Goal: Task Accomplishment & Management: Complete application form

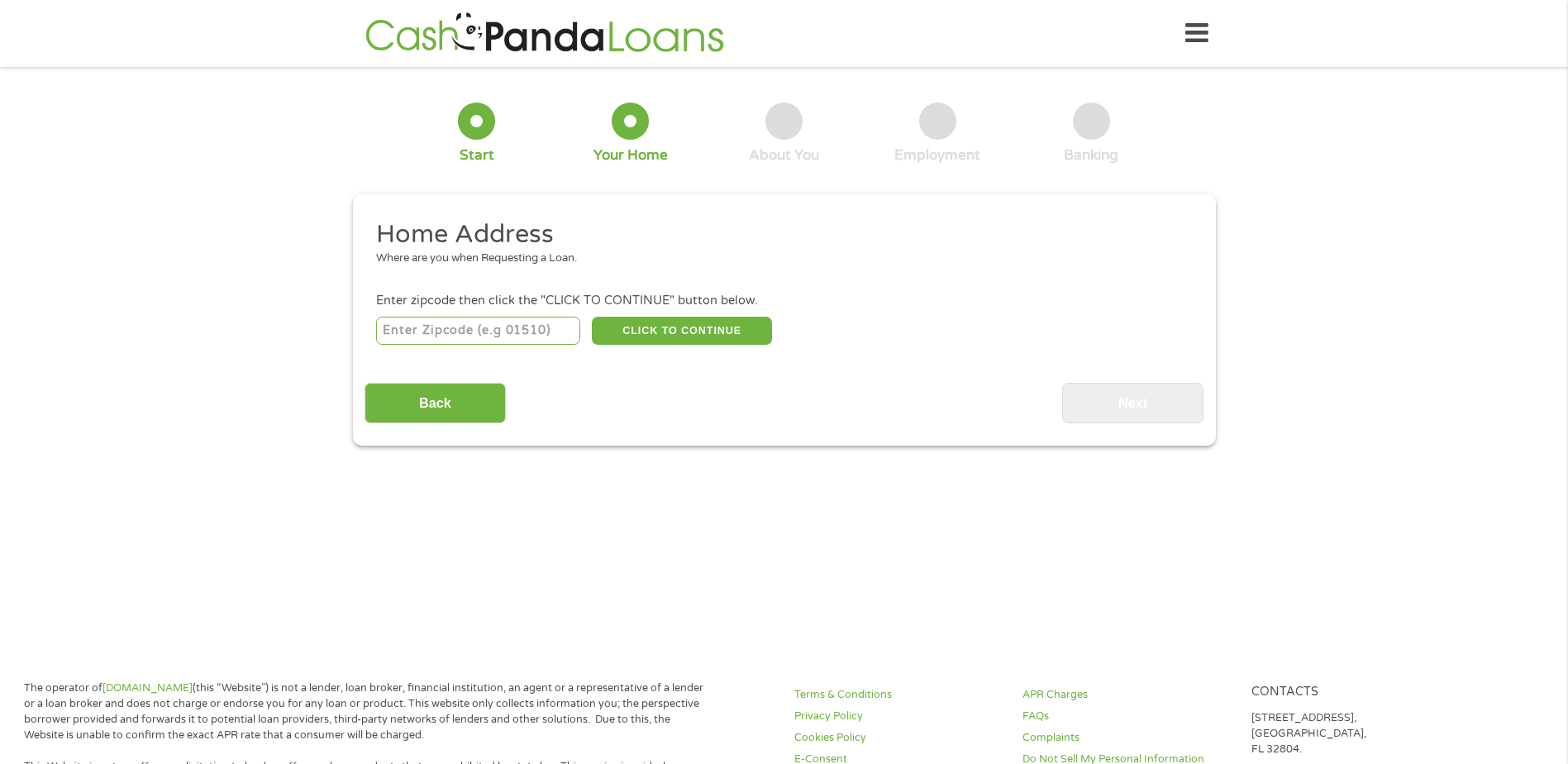
click at [423, 332] on input "number" at bounding box center [478, 331] width 204 height 28
type input "27893"
select select "[US_STATE]"
click at [682, 336] on button "CLICK TO CONTINUE" at bounding box center [681, 331] width 181 height 28
type input "27893"
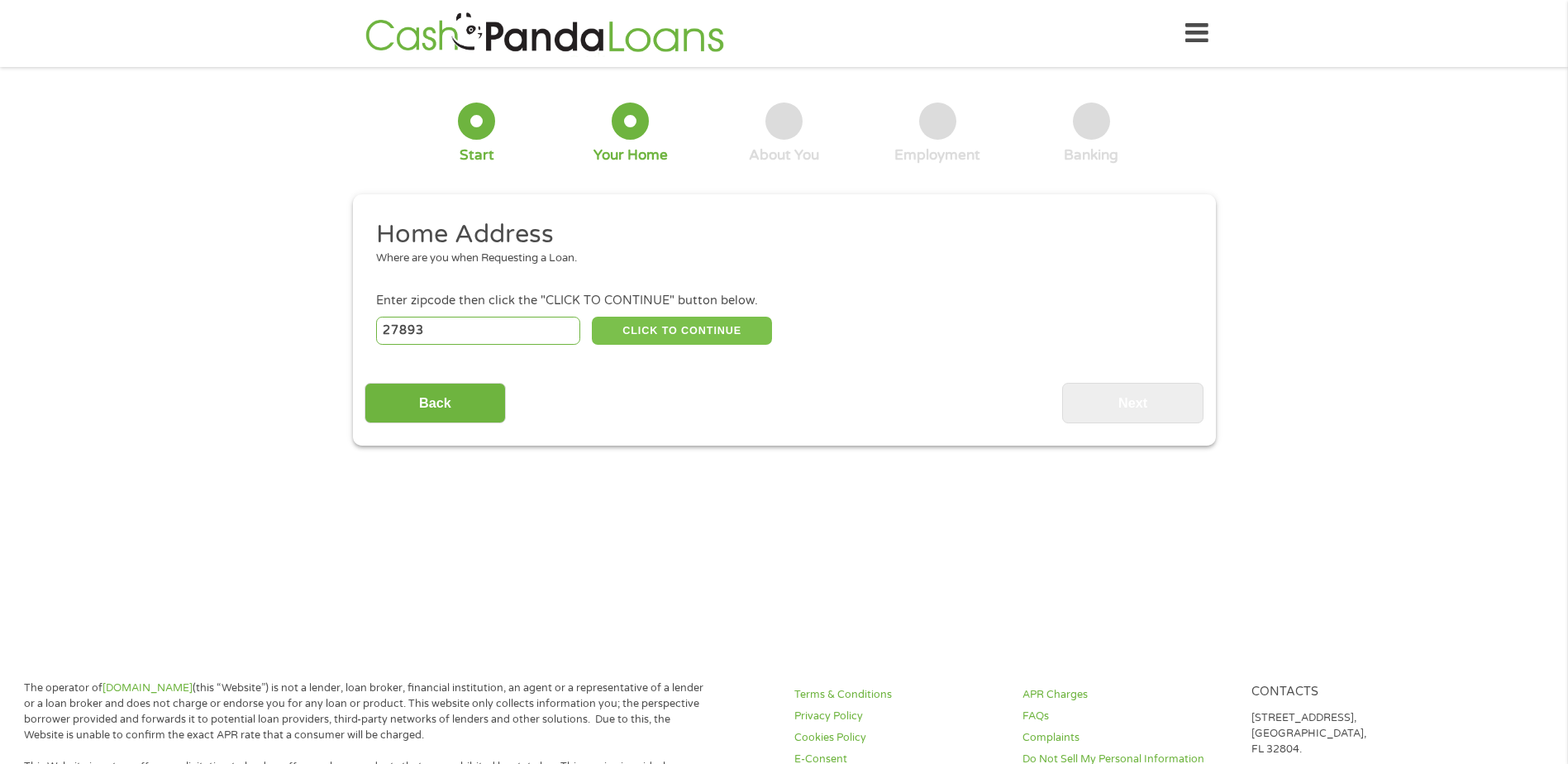
type input "[PERSON_NAME]"
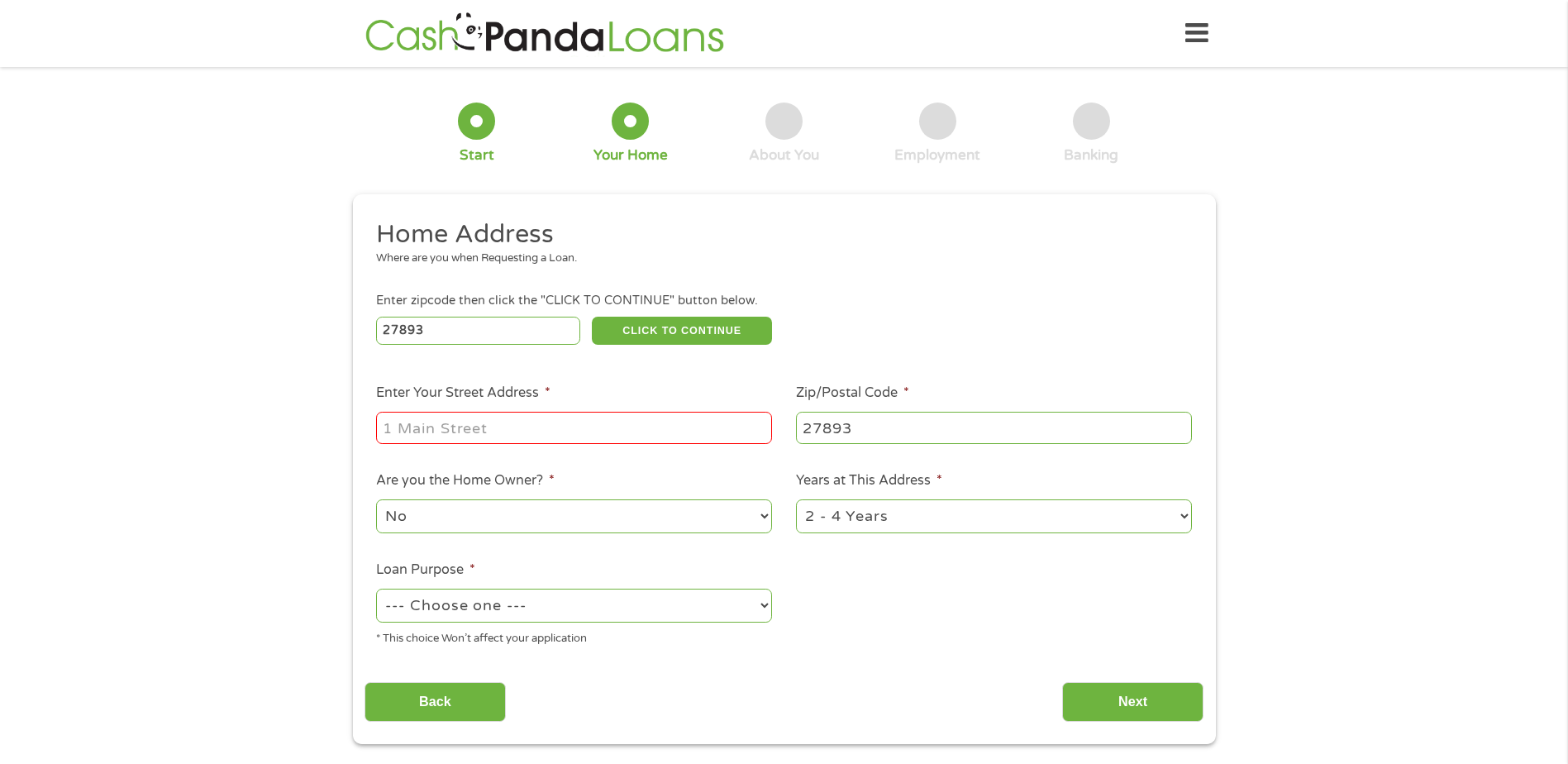
click at [436, 428] on input "Enter Your Street Address *" at bounding box center [574, 428] width 396 height 32
type input "[STREET_ADDRESS]"
click at [1184, 515] on select "1 Year or less 1 - 2 Years 2 - 4 Years Over 4 Years" at bounding box center [994, 516] width 396 height 34
select select "60months"
click at [797, 499] on select "1 Year or less 1 - 2 Years 2 - 4 Years Over 4 Years" at bounding box center [994, 516] width 396 height 34
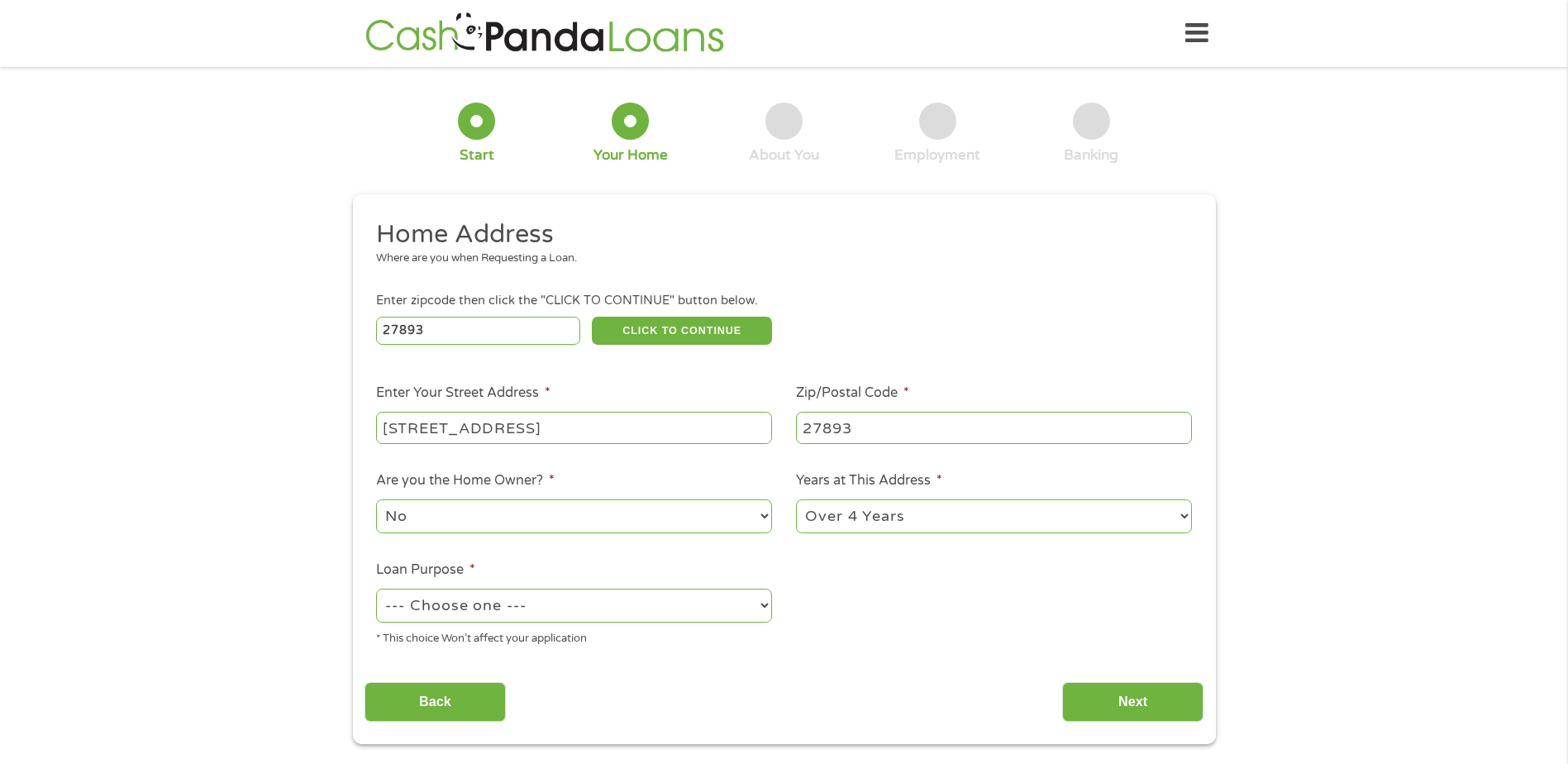
click at [764, 609] on select "--- Choose one --- Pay Bills Debt Consolidation Home Improvement Major Purchase…" at bounding box center [574, 606] width 396 height 34
select select "other"
click at [376, 589] on select "--- Choose one --- Pay Bills Debt Consolidation Home Improvement Major Purchase…" at bounding box center [574, 606] width 396 height 34
click at [1150, 697] on input "Next" at bounding box center [1133, 702] width 141 height 40
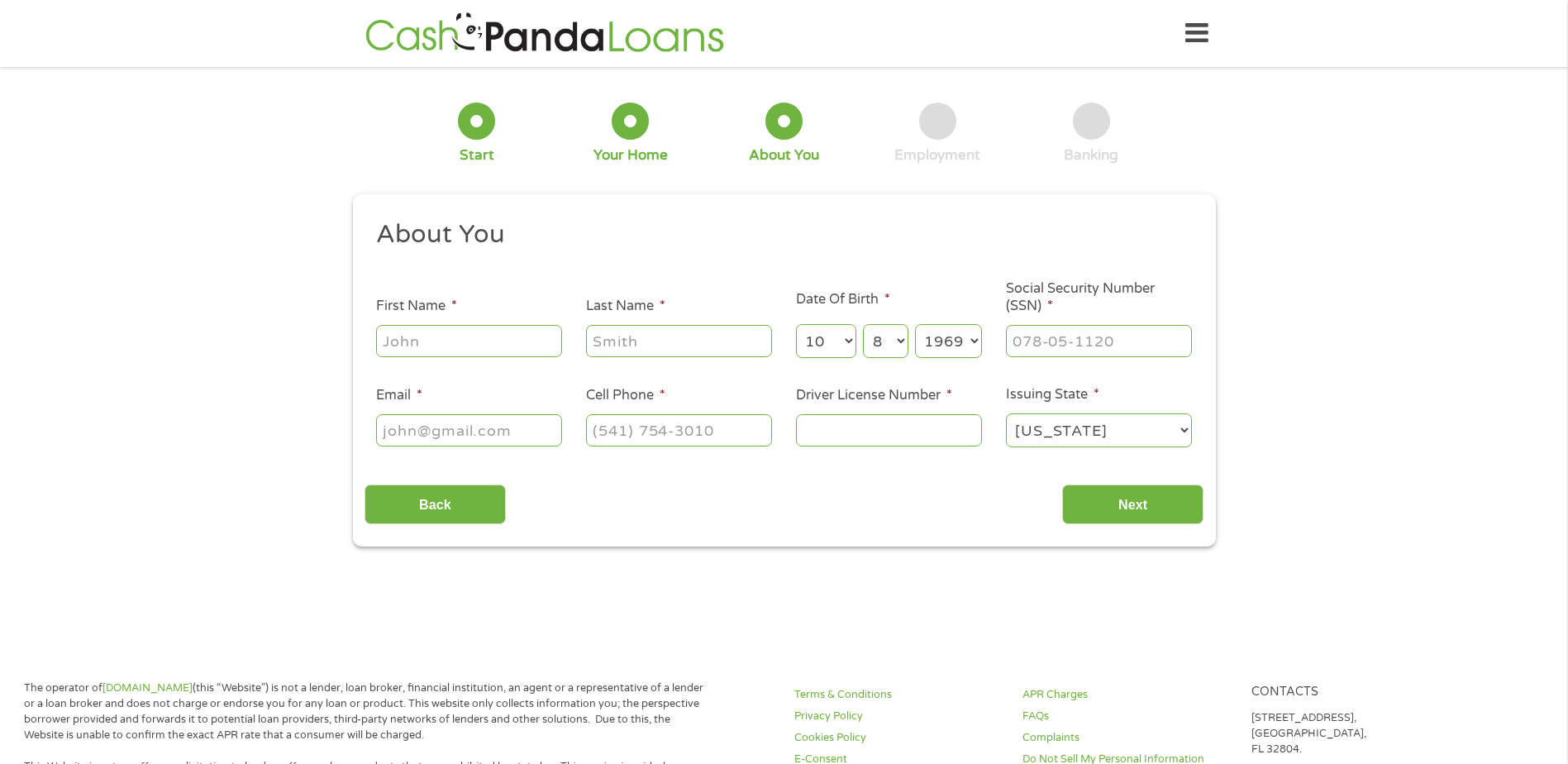
scroll to position [7, 7]
click at [432, 336] on input "First Name *" at bounding box center [469, 341] width 186 height 32
type input "[PERSON_NAME]"
type input "[EMAIL_ADDRESS][DOMAIN_NAME]"
drag, startPoint x: 734, startPoint y: 434, endPoint x: 519, endPoint y: 434, distance: 215.0
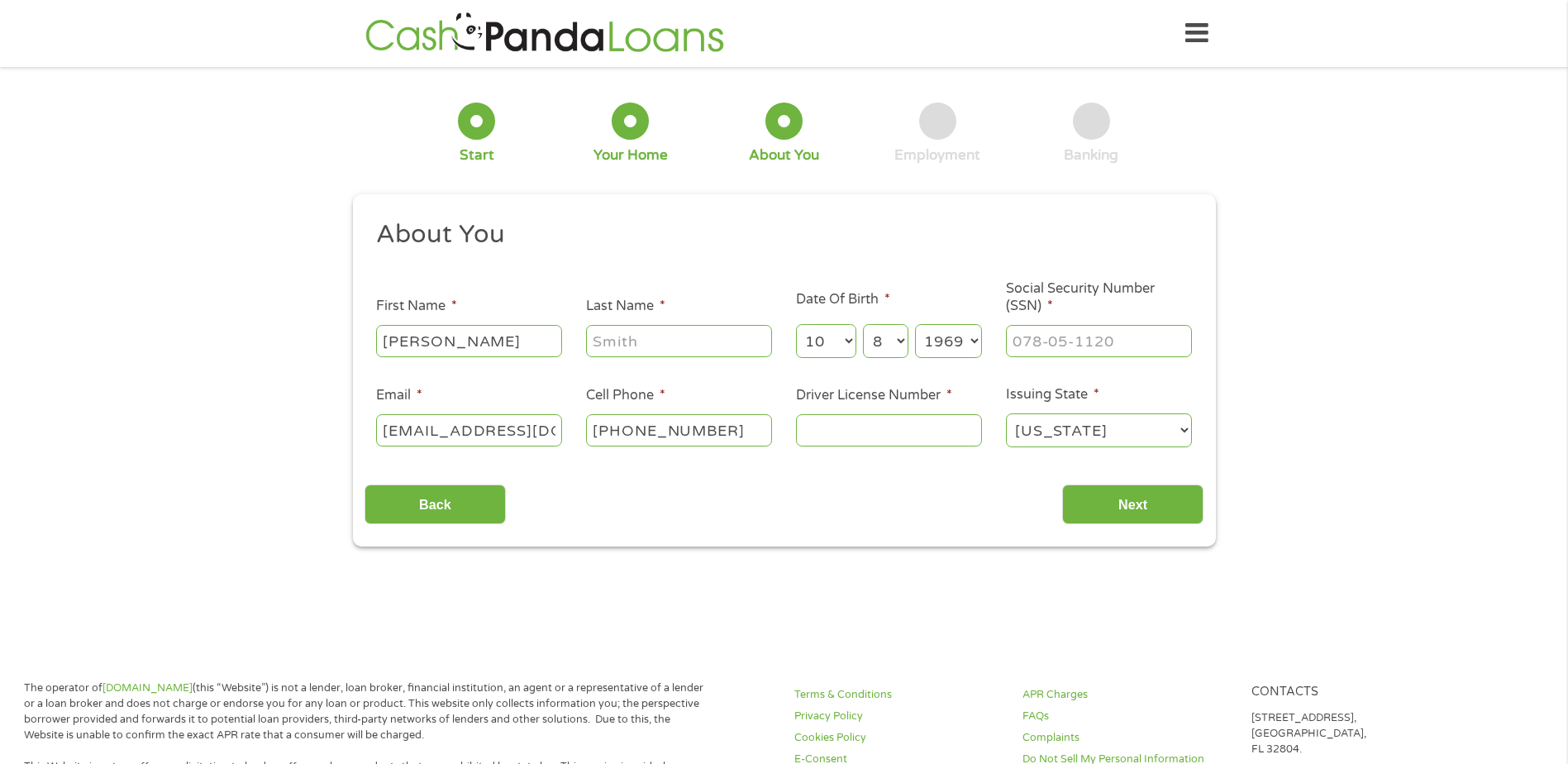
click at [519, 434] on ul "About You This field is hidden when viewing the form Title * --- Choose one ---…" at bounding box center [784, 340] width 839 height 244
drag, startPoint x: 726, startPoint y: 429, endPoint x: 628, endPoint y: 435, distance: 98.2
click at [628, 435] on input "[PHONE_NUMBER]" at bounding box center [679, 430] width 186 height 32
type input "[PHONE_NUMBER]"
click at [868, 428] on input "Driver License Number *" at bounding box center [889, 430] width 186 height 32
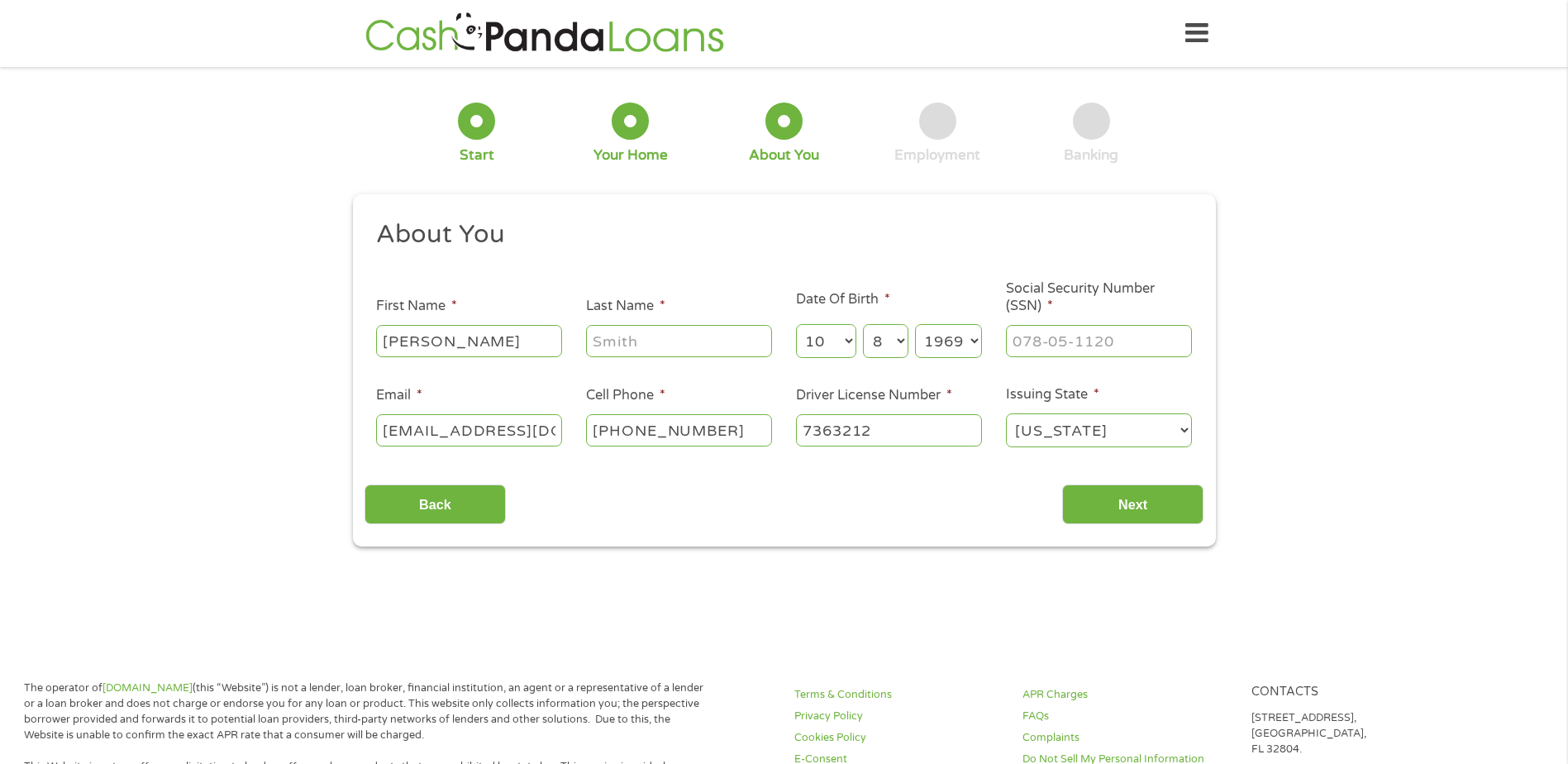
type input "7363212"
click at [1044, 339] on input "___-__-____" at bounding box center [1099, 341] width 186 height 32
type input "269-72-3526"
click at [599, 344] on input "Last Name *" at bounding box center [679, 341] width 186 height 32
type input "[PERSON_NAME]"
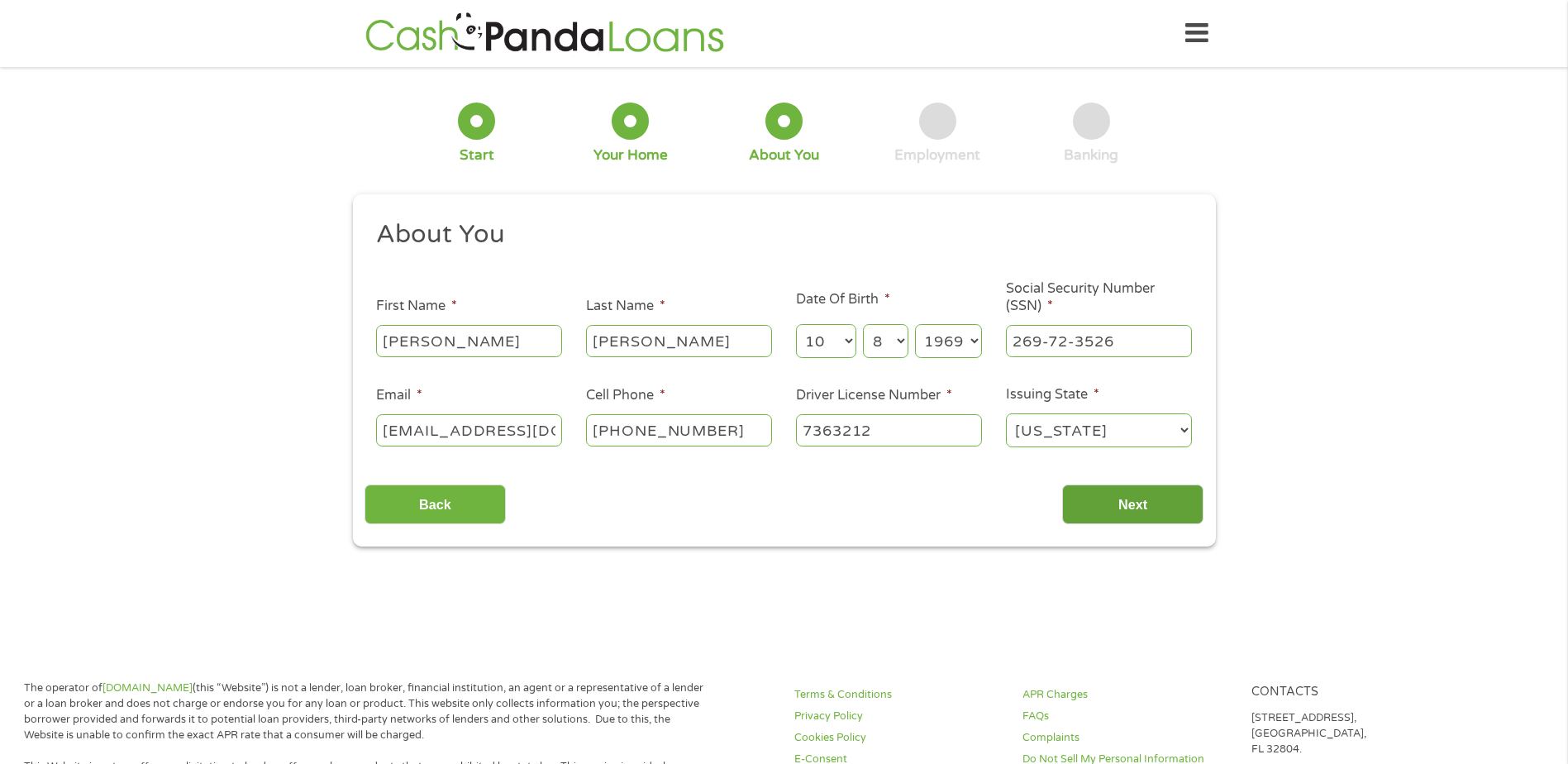
click at [1158, 510] on input "Next" at bounding box center [1133, 505] width 141 height 40
click at [1147, 499] on input "Next" at bounding box center [1133, 505] width 141 height 40
click at [1144, 499] on input "Next" at bounding box center [1133, 505] width 141 height 40
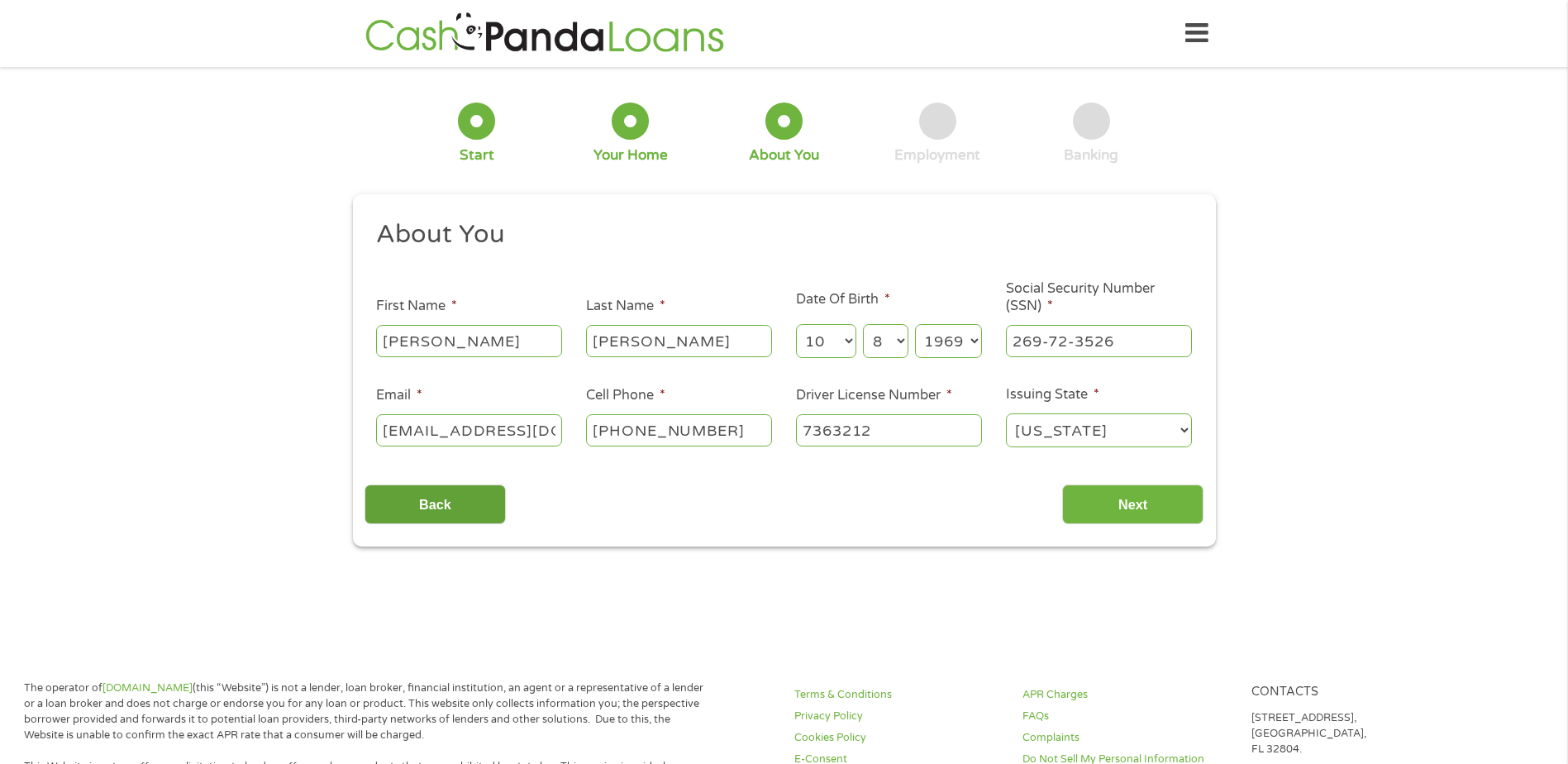
click at [428, 500] on input "Back" at bounding box center [434, 505] width 141 height 40
click at [1124, 500] on input "Next" at bounding box center [1133, 505] width 141 height 40
click at [1304, 372] on div "1 Start 2 Your Home 3 About You 4 Employment 5 Banking 6 This field is hidden w…" at bounding box center [784, 313] width 1568 height 468
click at [1068, 427] on select "[US_STATE] [US_STATE] [US_STATE] [US_STATE] [US_STATE] [US_STATE] [US_STATE] [U…" at bounding box center [1099, 431] width 186 height 34
click at [1006, 414] on select "[US_STATE] [US_STATE] [US_STATE] [US_STATE] [US_STATE] [US_STATE] [US_STATE] [U…" at bounding box center [1099, 431] width 186 height 34
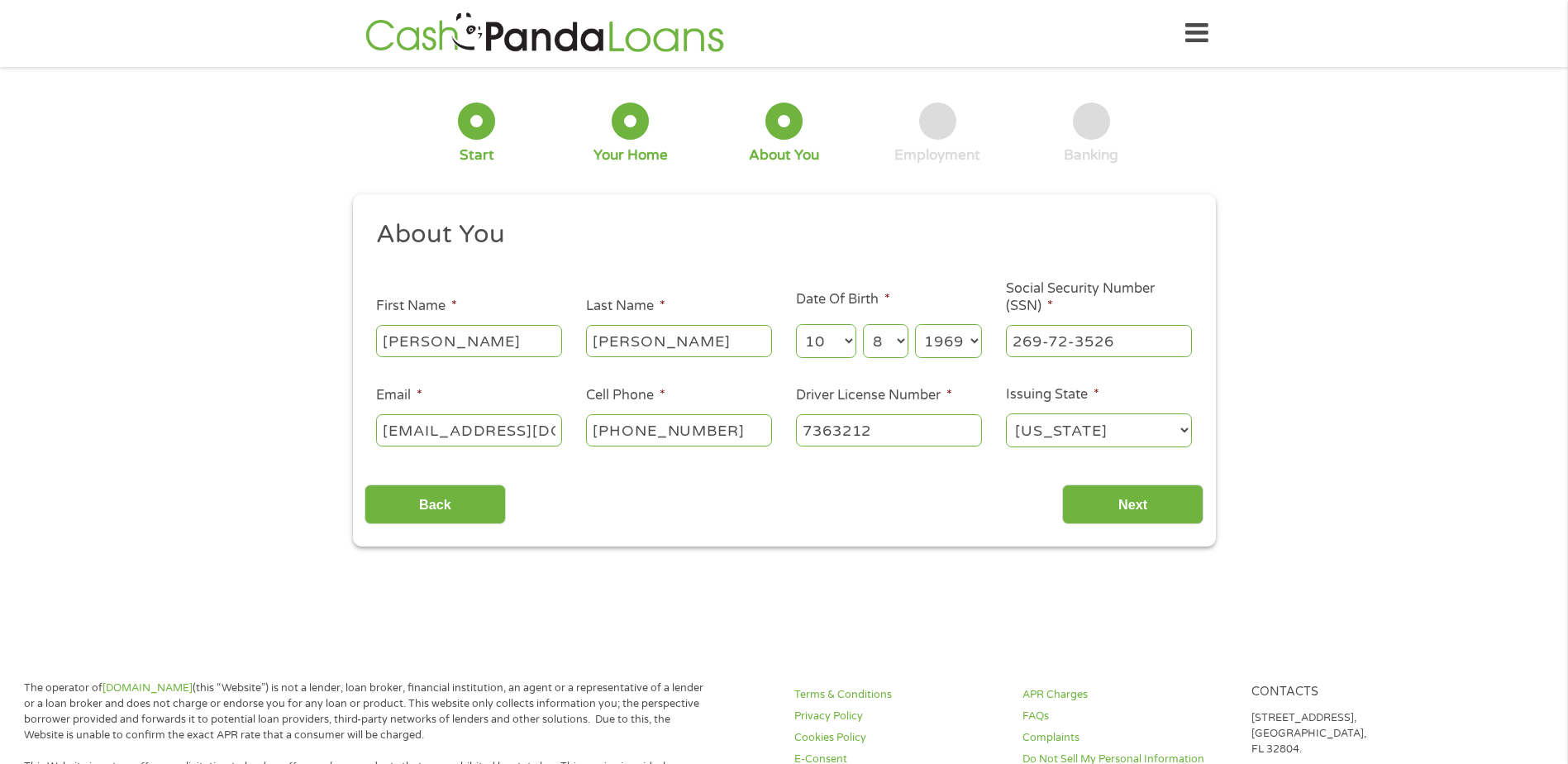
click at [492, 435] on input "[EMAIL_ADDRESS][DOMAIN_NAME]" at bounding box center [469, 430] width 186 height 32
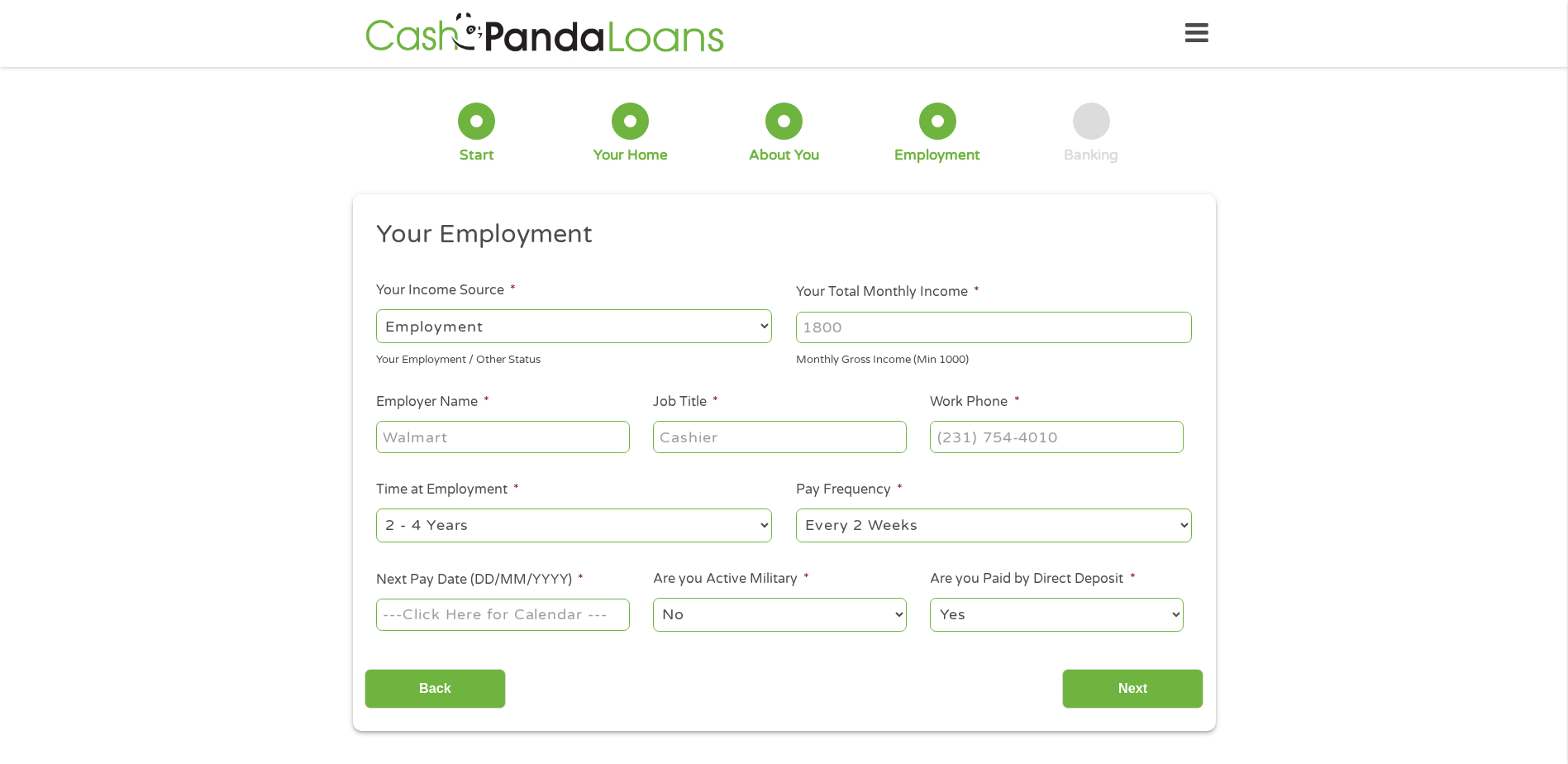
click at [761, 321] on select "--- Choose one --- Employment [DEMOGRAPHIC_DATA] Benefits" at bounding box center [574, 326] width 396 height 34
click at [761, 324] on select "--- Choose one --- Employment [DEMOGRAPHIC_DATA] Benefits" at bounding box center [574, 326] width 396 height 34
click at [877, 330] on input "Your Total Monthly Income *" at bounding box center [994, 328] width 396 height 32
type input "4500"
click at [395, 441] on input "Employer Name *" at bounding box center [503, 437] width 253 height 32
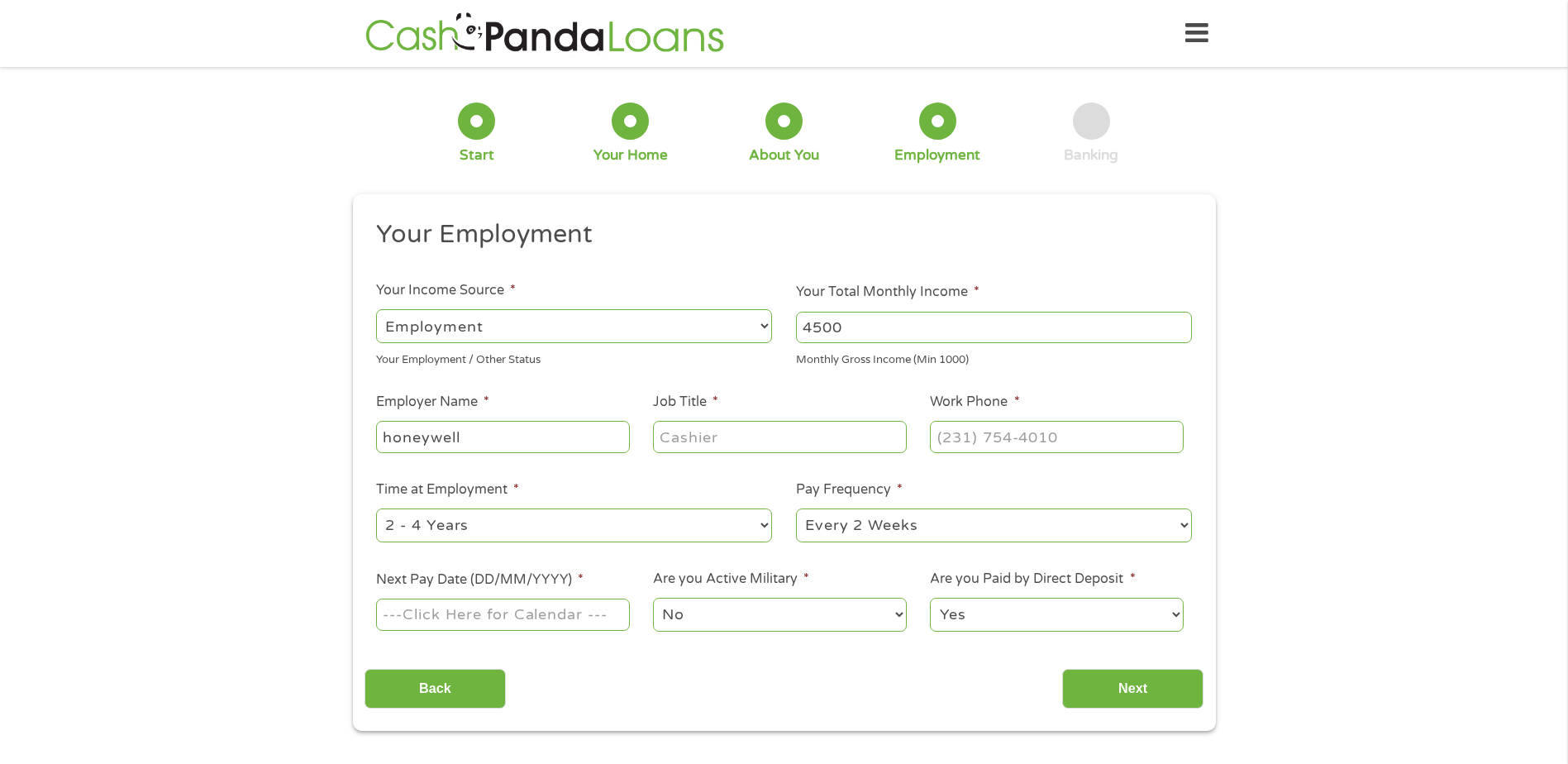
type input "honeywell"
click at [661, 432] on input "Job Title *" at bounding box center [780, 437] width 253 height 32
type input "inspector"
click at [959, 439] on input "(___) ___-____" at bounding box center [1057, 437] width 253 height 32
drag, startPoint x: 1089, startPoint y: 439, endPoint x: 891, endPoint y: 443, distance: 198.0
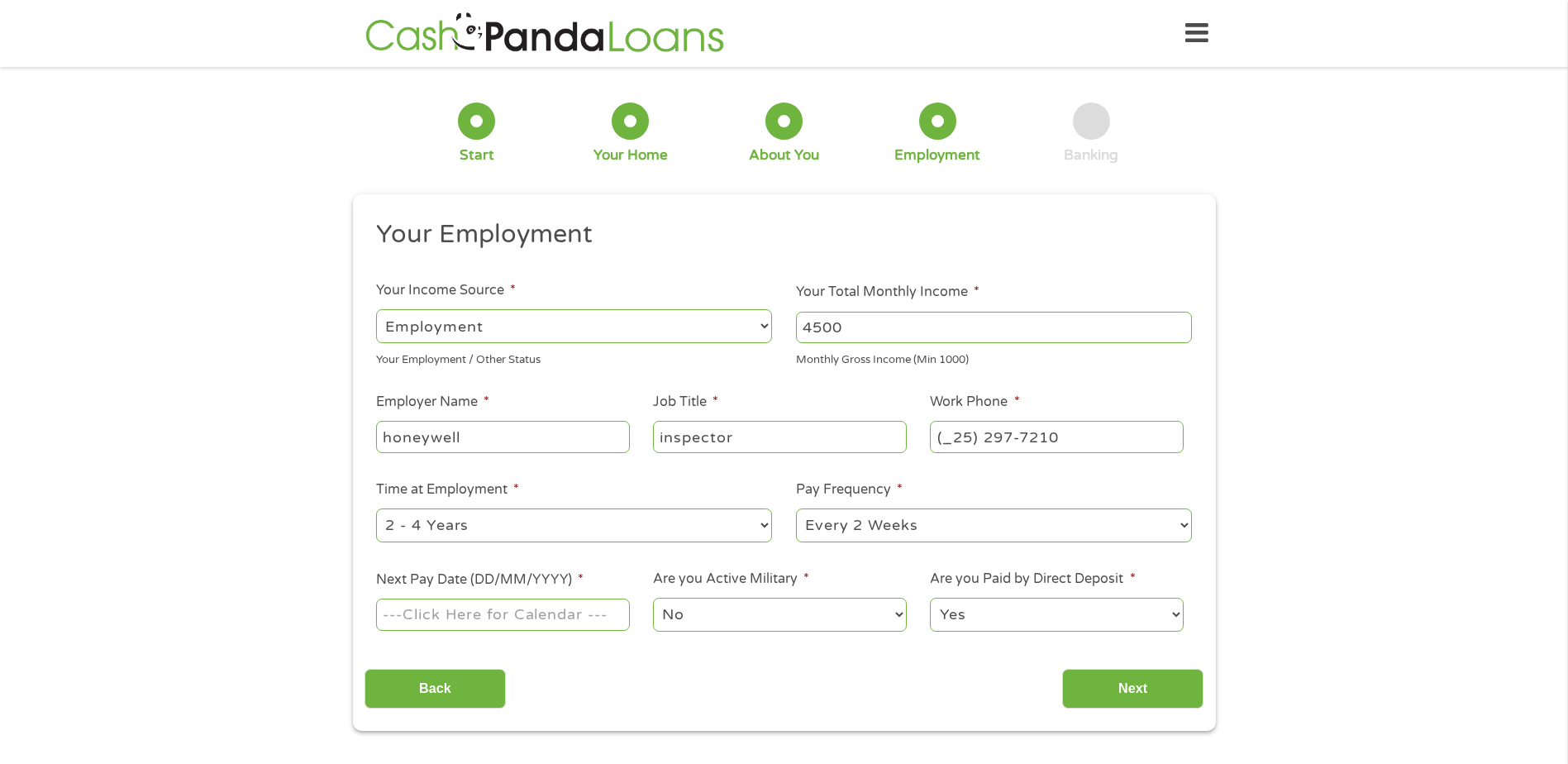
click at [892, 443] on ul "Your Employment Your Income Source * --- Choose one --- Employment [DEMOGRAPHIC…" at bounding box center [784, 433] width 839 height 429
type input "[PHONE_NUMBER]"
click at [763, 526] on select "--- Choose one --- 1 Year or less 1 - 2 Years 2 - 4 Years Over 4 Years" at bounding box center [574, 525] width 396 height 34
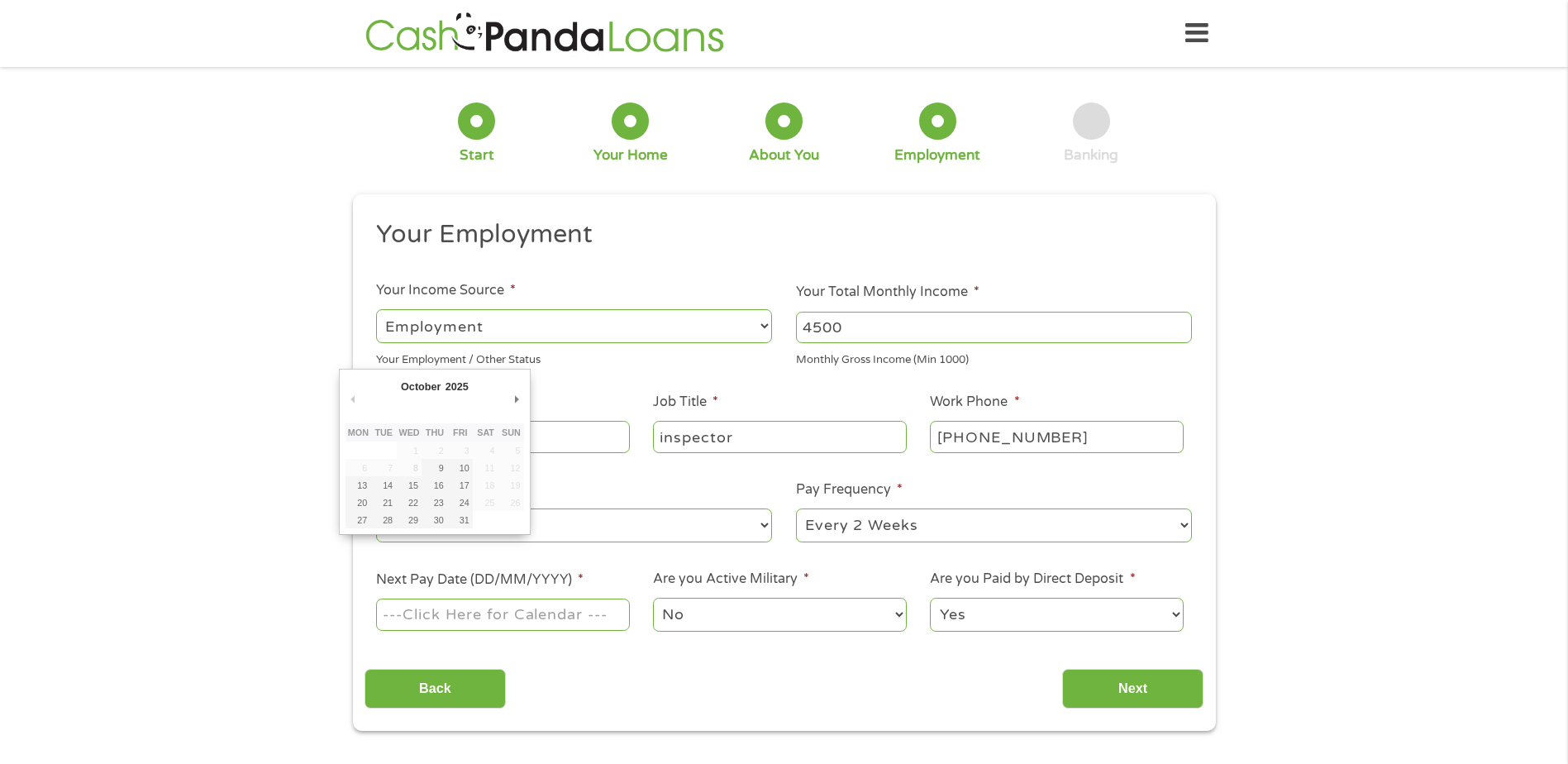
click at [419, 618] on input "Next Pay Date (DD/MM/YYYY) *" at bounding box center [503, 614] width 253 height 32
type input "[DATE]"
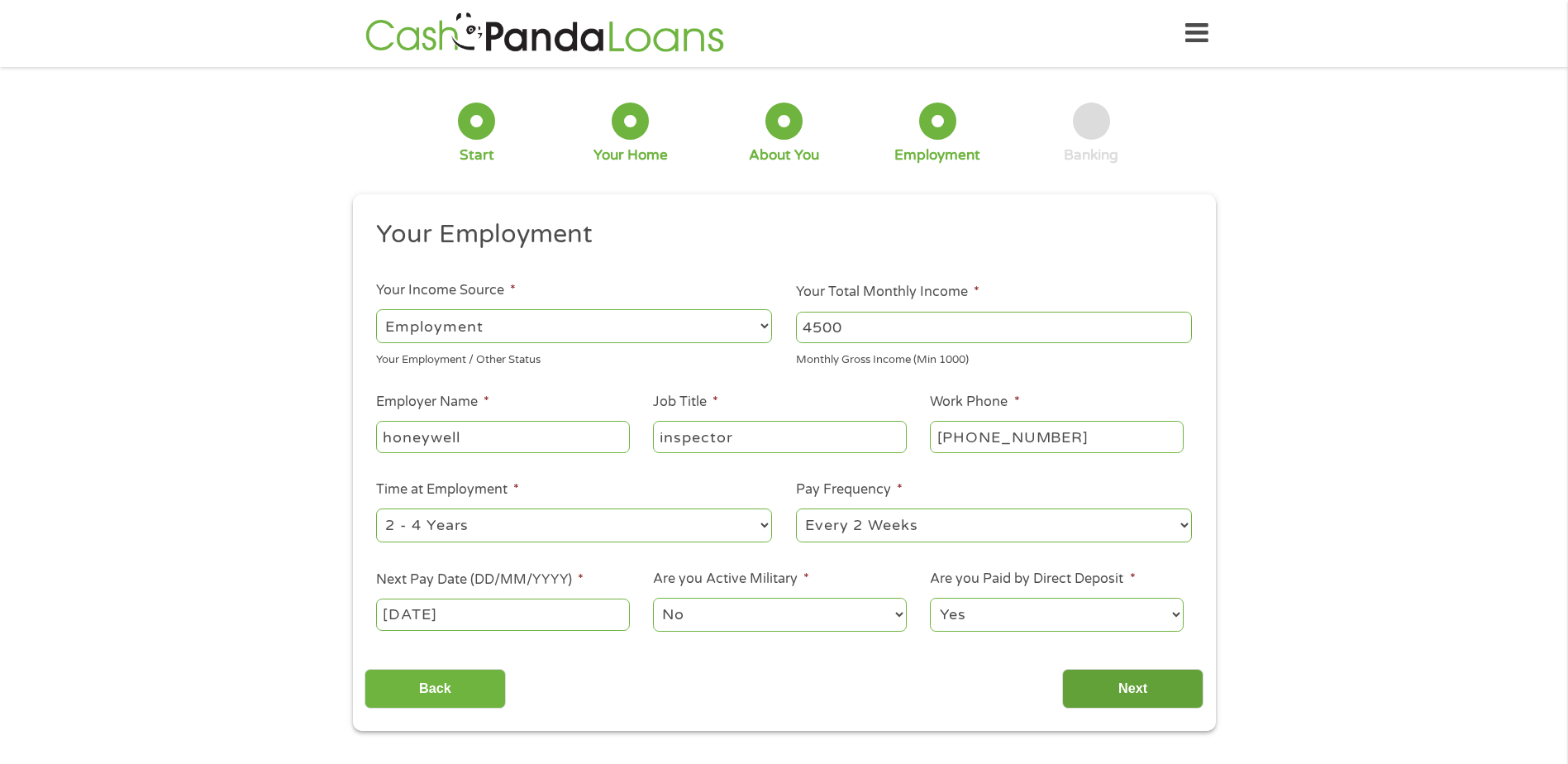
click at [1129, 690] on input "Next" at bounding box center [1133, 689] width 141 height 40
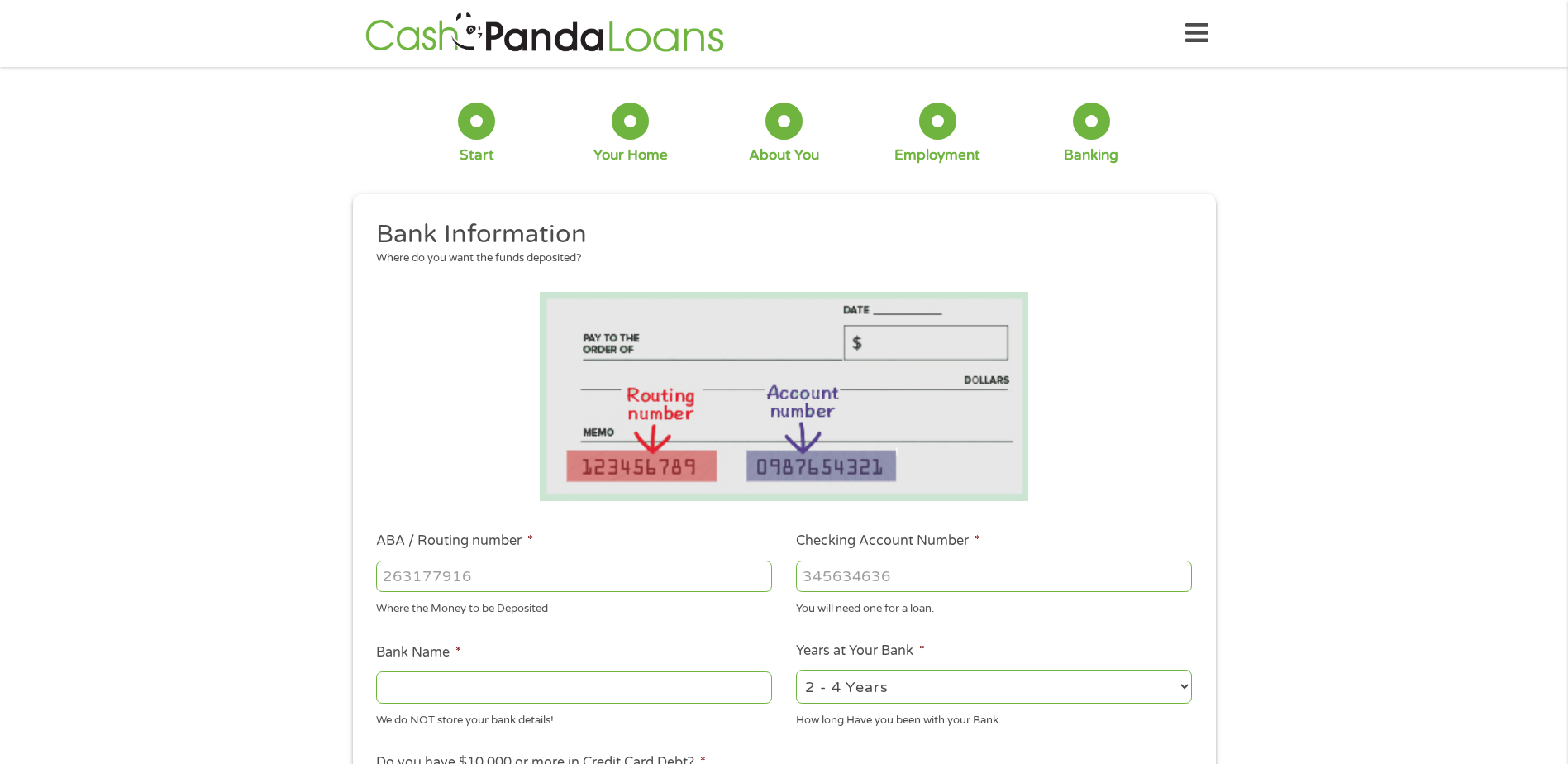
drag, startPoint x: 403, startPoint y: 576, endPoint x: 418, endPoint y: 576, distance: 15.0
click at [404, 576] on input "ABA / Routing number *" at bounding box center [574, 577] width 396 height 32
type input "031101279"
type input "THE BANCORP BANK"
type input "031101279"
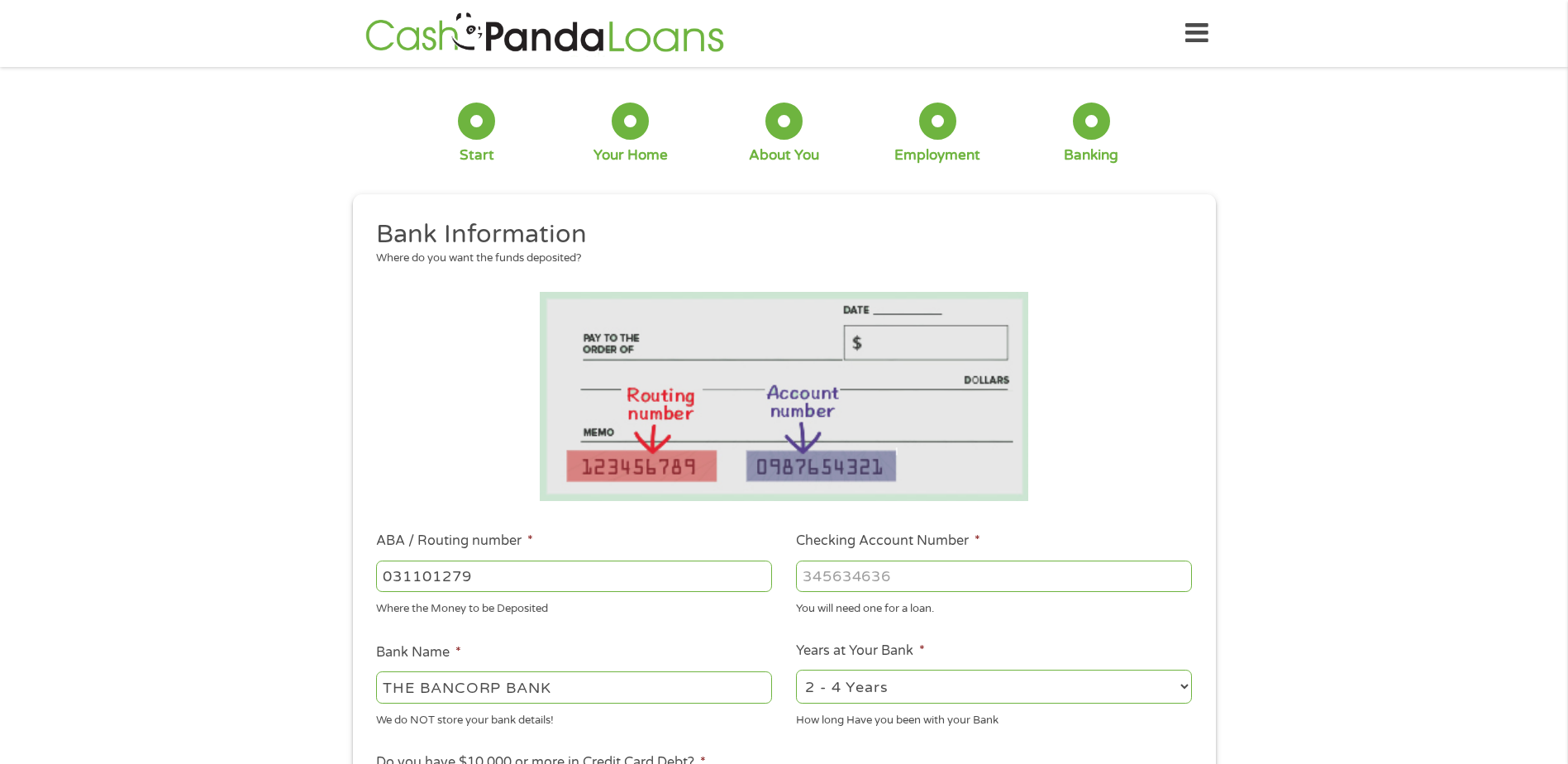
click at [819, 572] on input "Checking Account Number *" at bounding box center [994, 577] width 396 height 32
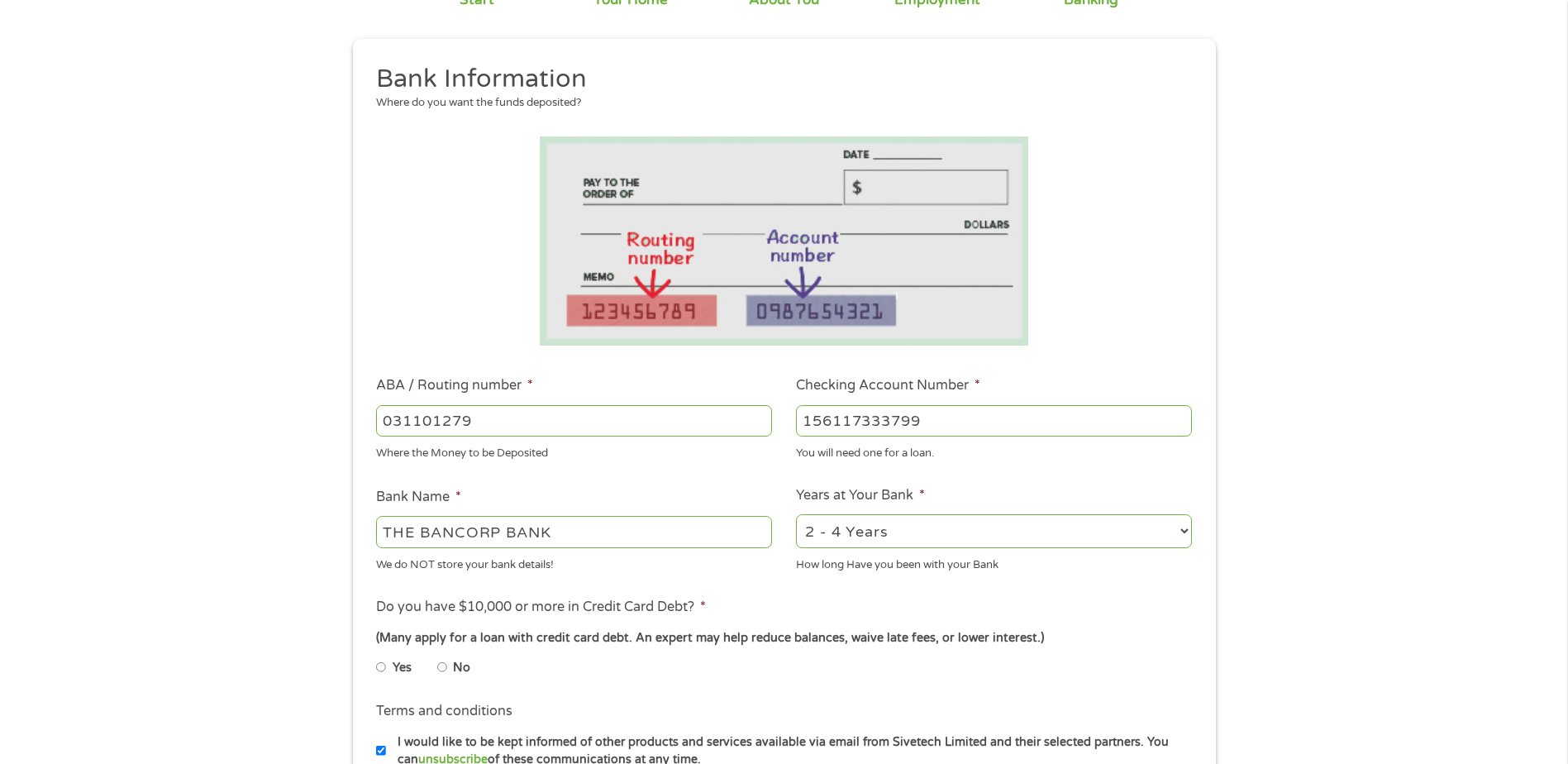
scroll to position [166, 0]
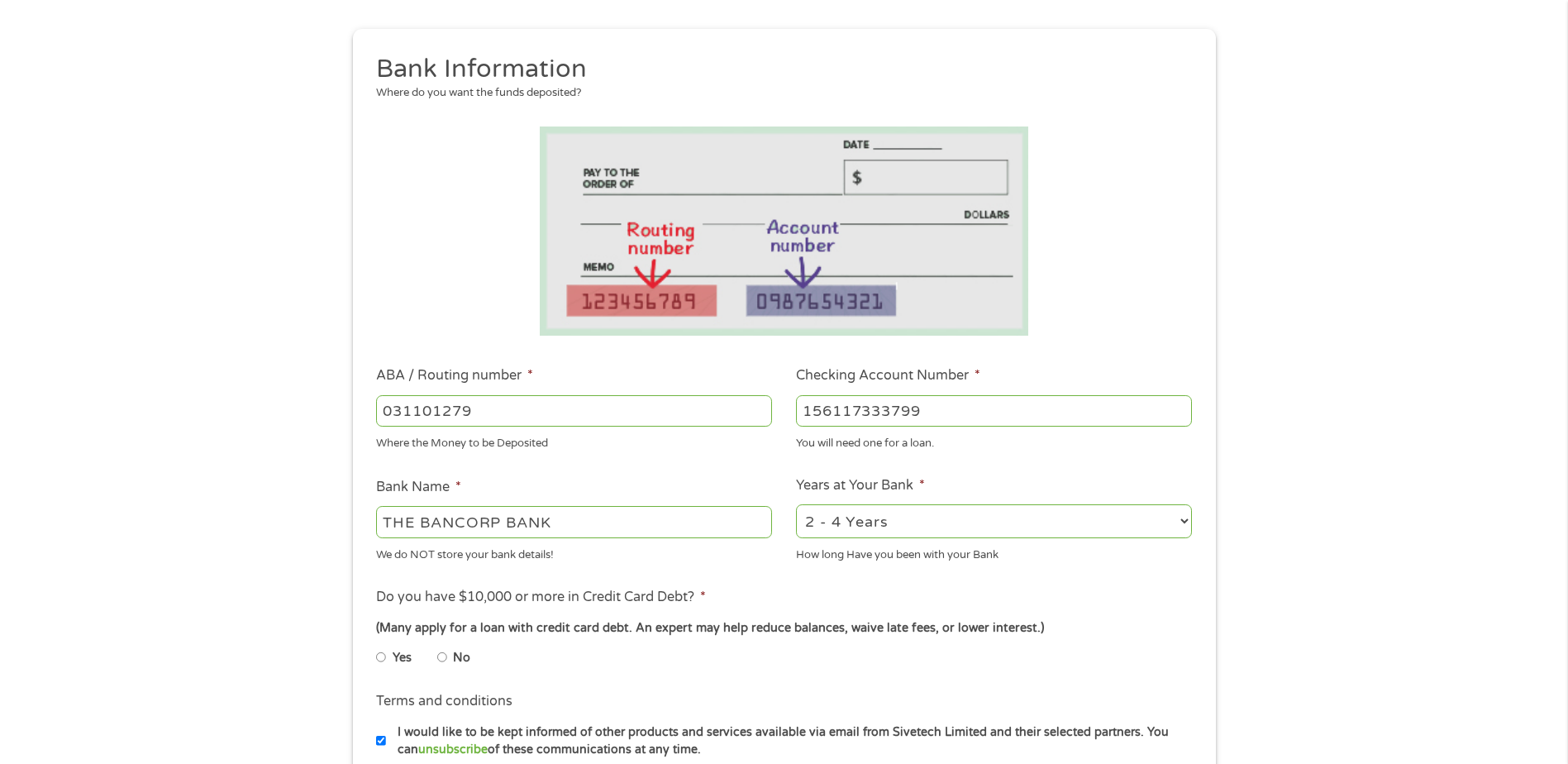
type input "156117333799"
click at [1188, 521] on select "2 - 4 Years 6 - 12 Months 1 - 2 Years Over 4 Years" at bounding box center [994, 522] width 396 height 34
select select "24months"
click at [797, 505] on select "2 - 4 Years 6 - 12 Months 1 - 2 Years Over 4 Years" at bounding box center [994, 522] width 396 height 34
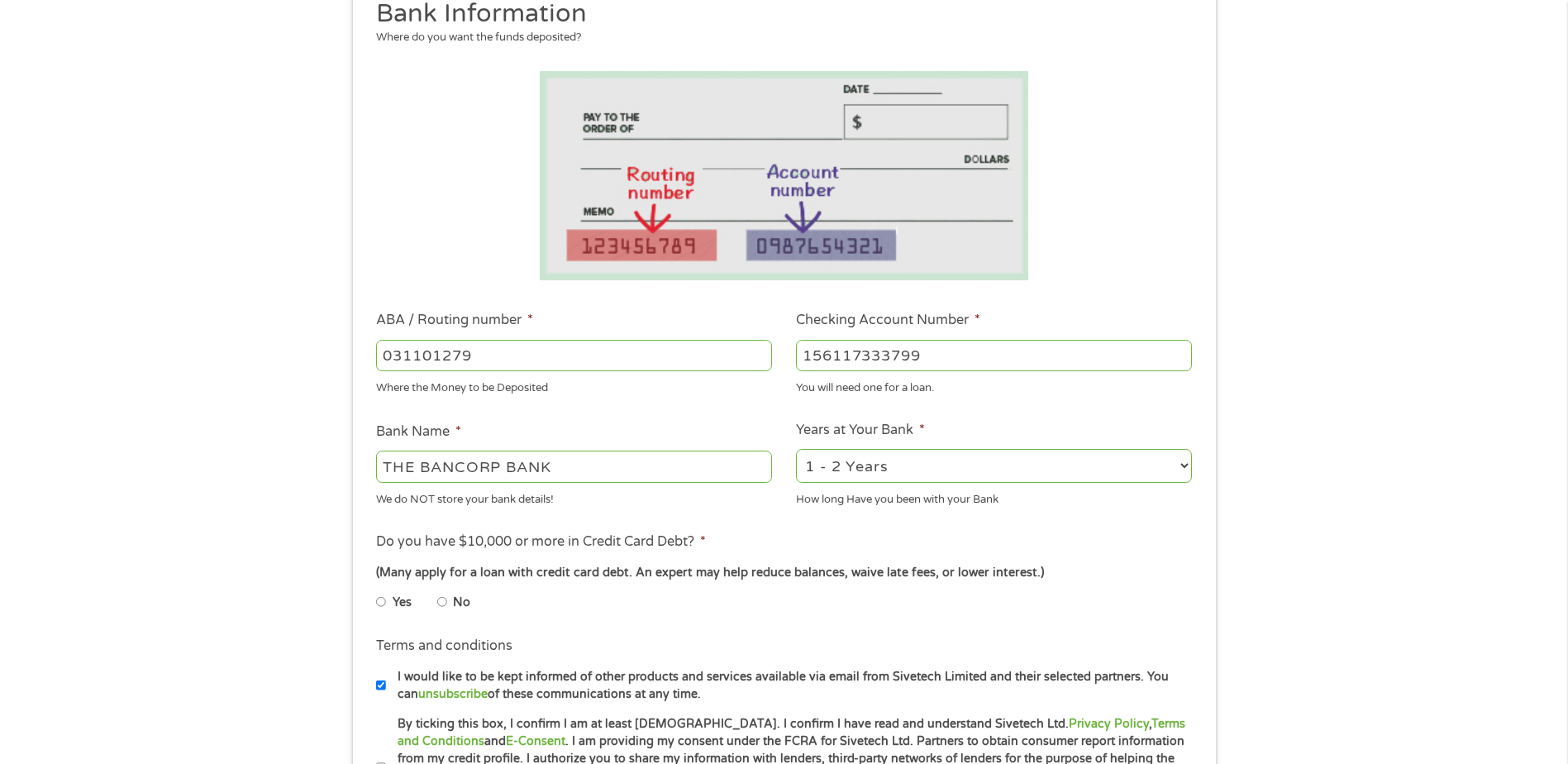
scroll to position [248, 0]
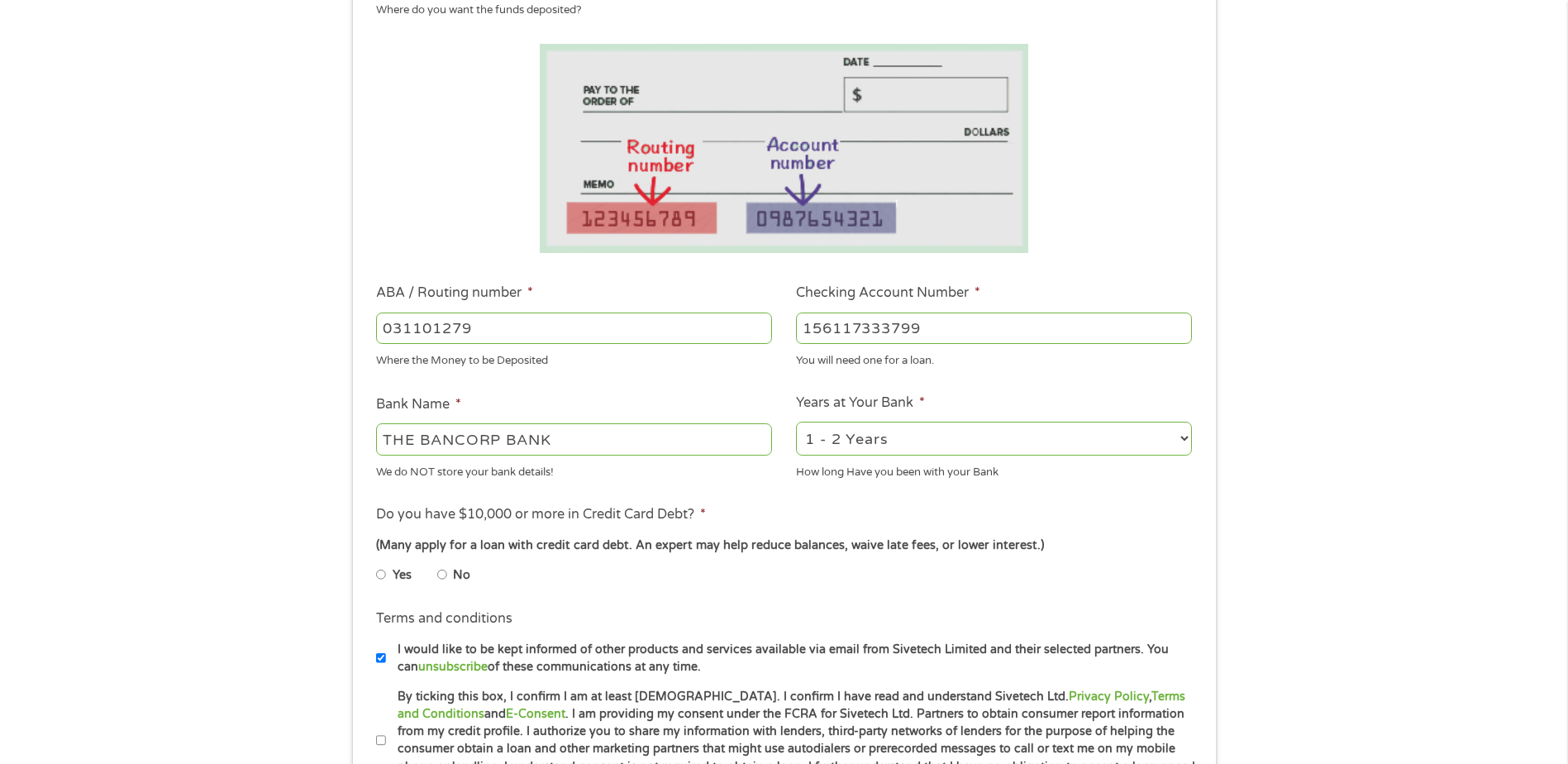
click at [440, 579] on input "No" at bounding box center [442, 575] width 10 height 26
radio input "true"
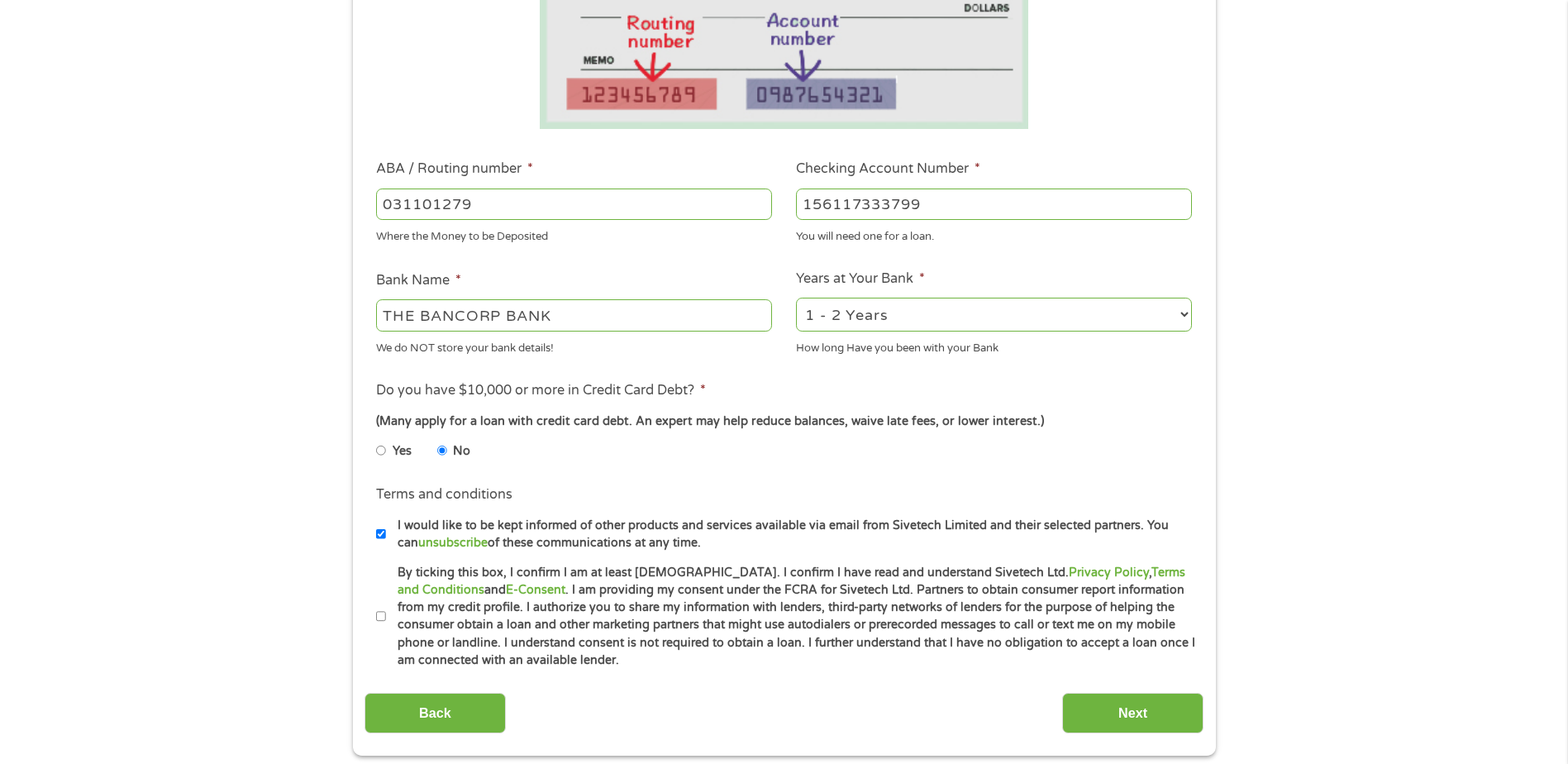
scroll to position [414, 0]
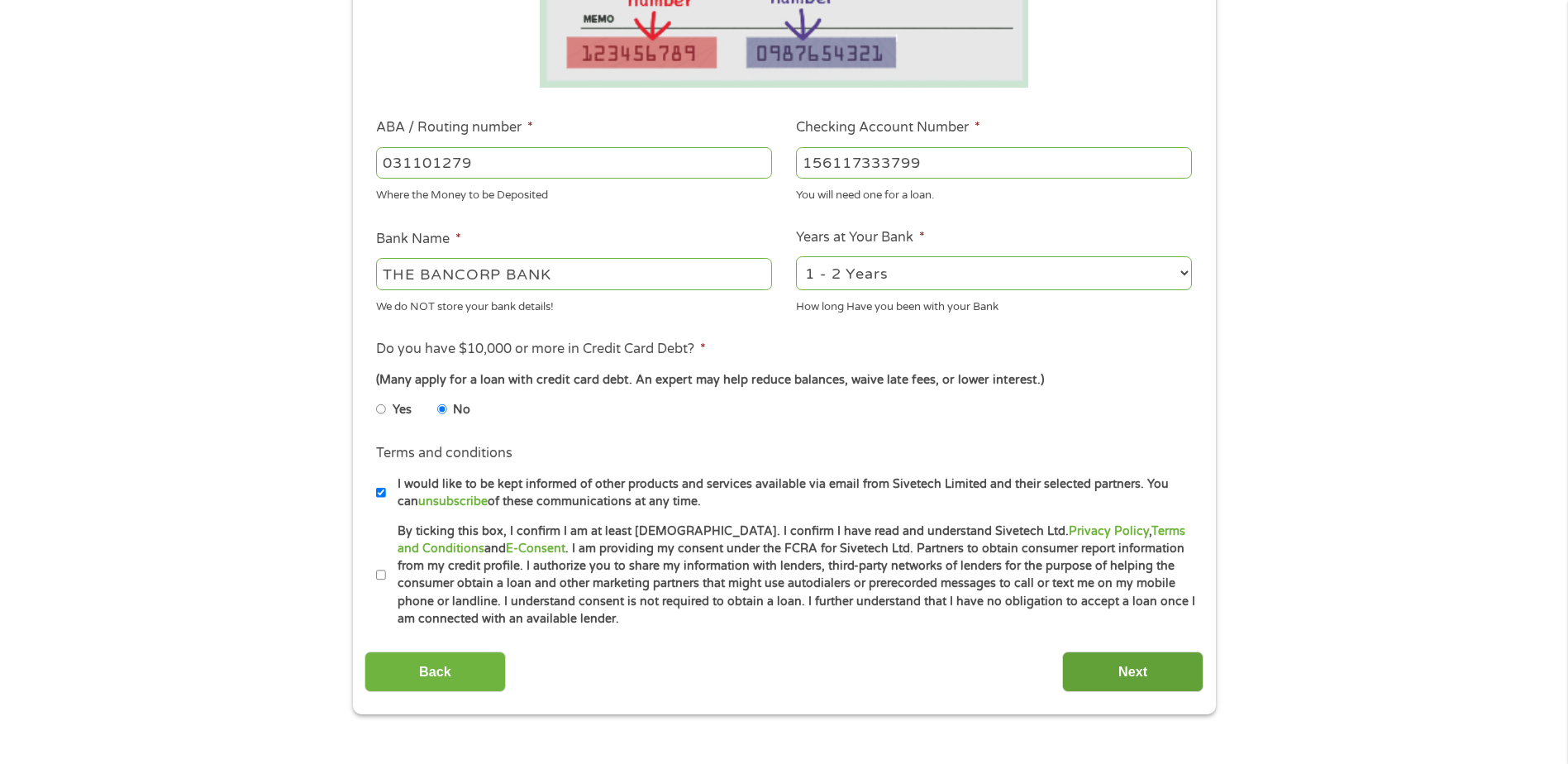
click at [1154, 669] on input "Next" at bounding box center [1133, 671] width 141 height 40
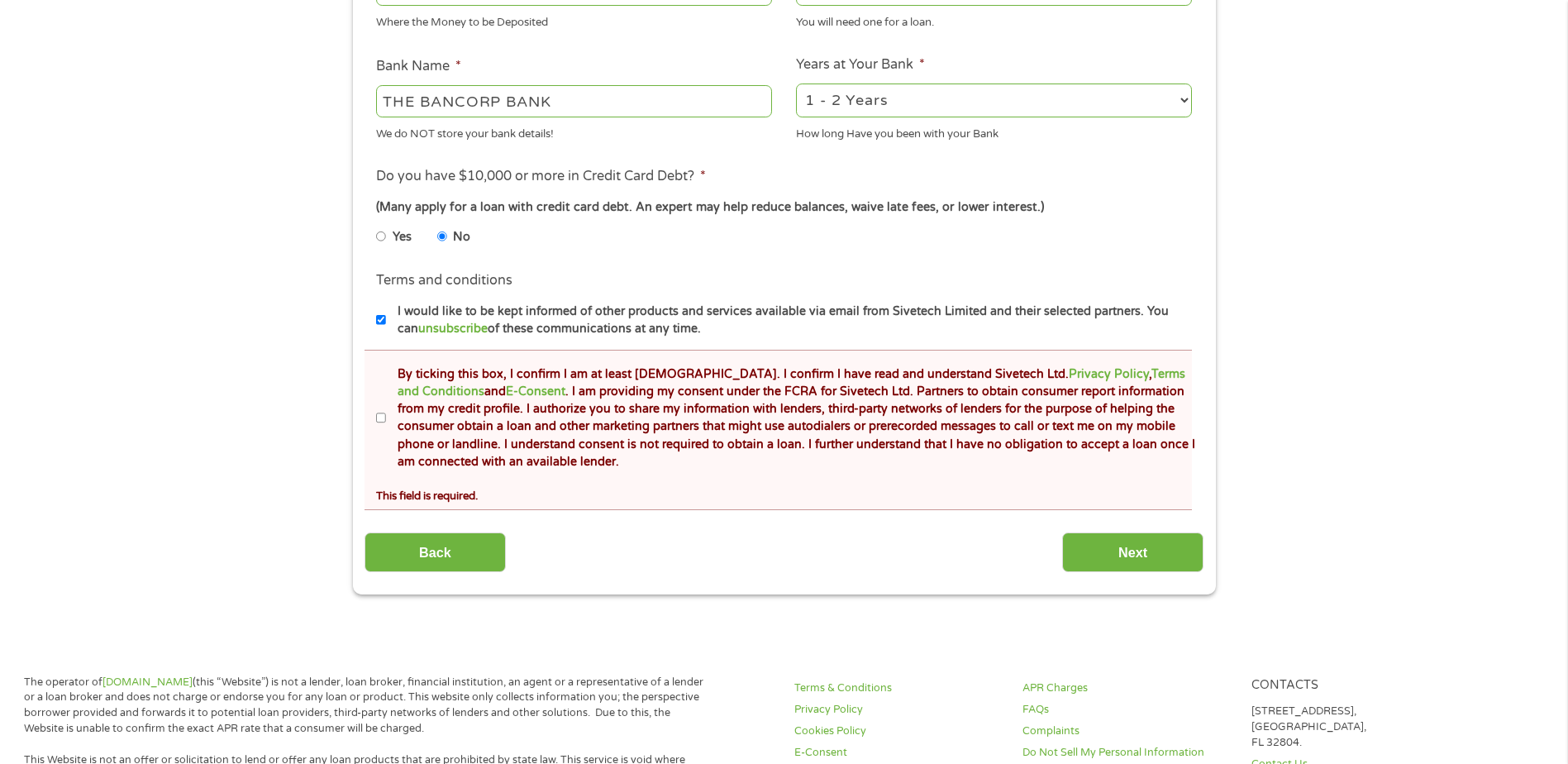
scroll to position [662, 0]
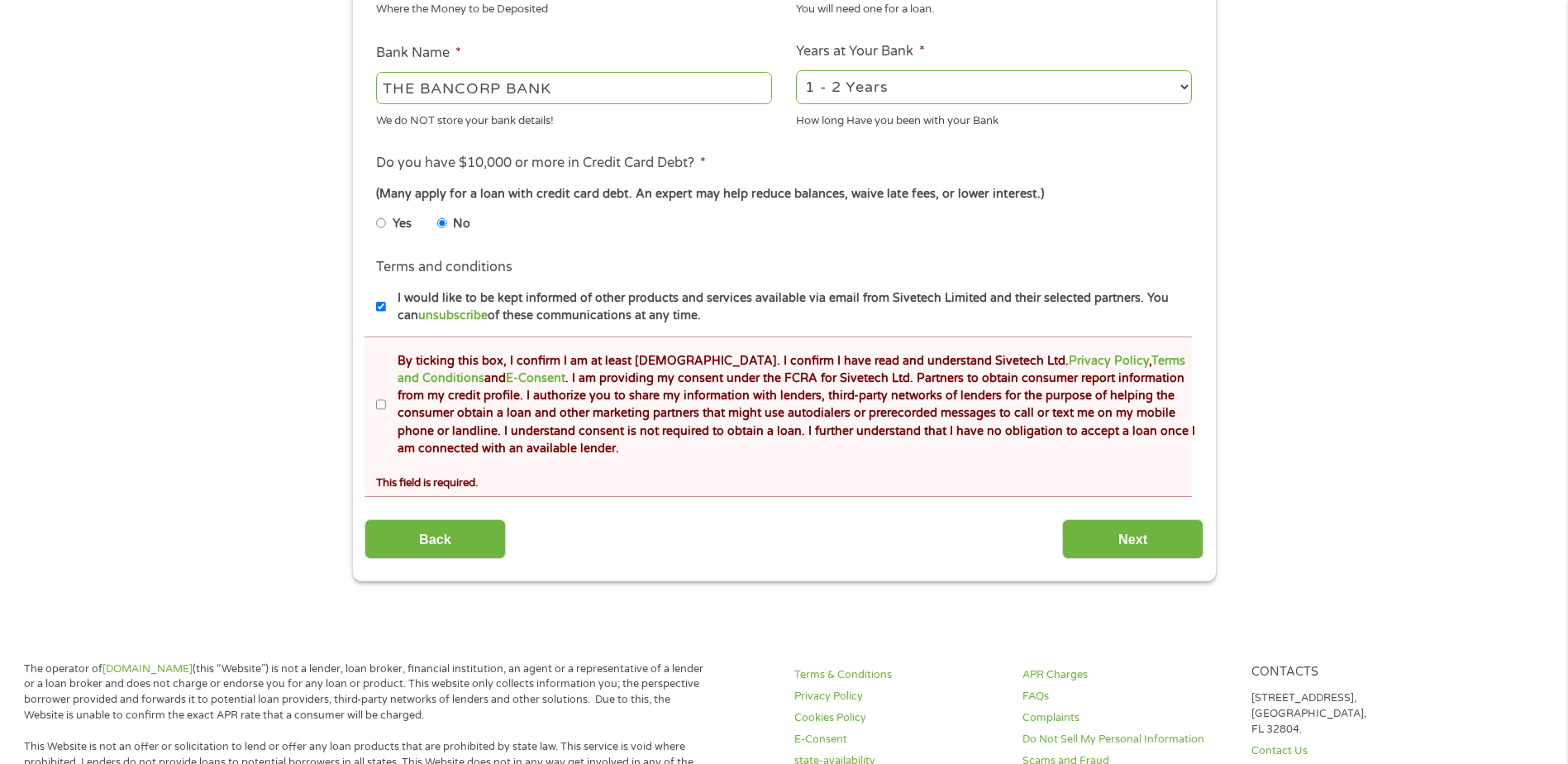
click at [380, 404] on input "By ticking this box, I confirm I am at least [DEMOGRAPHIC_DATA]. I confirm I ha…" at bounding box center [381, 405] width 10 height 26
checkbox input "true"
click at [1139, 536] on input "Next" at bounding box center [1133, 539] width 141 height 40
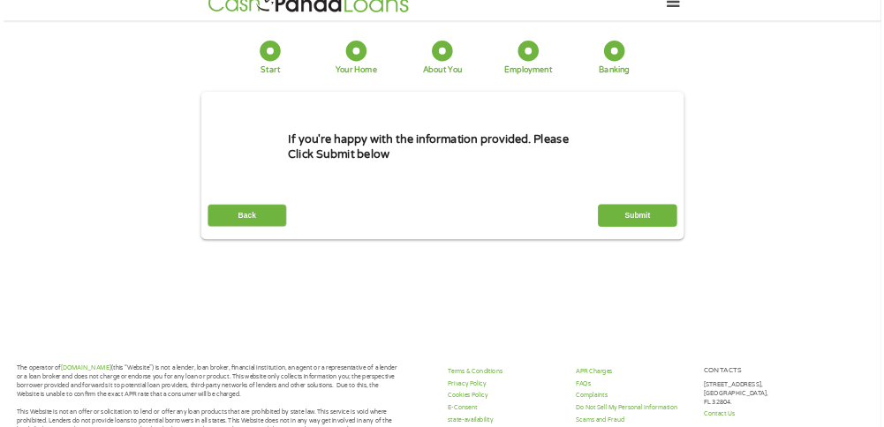
scroll to position [0, 0]
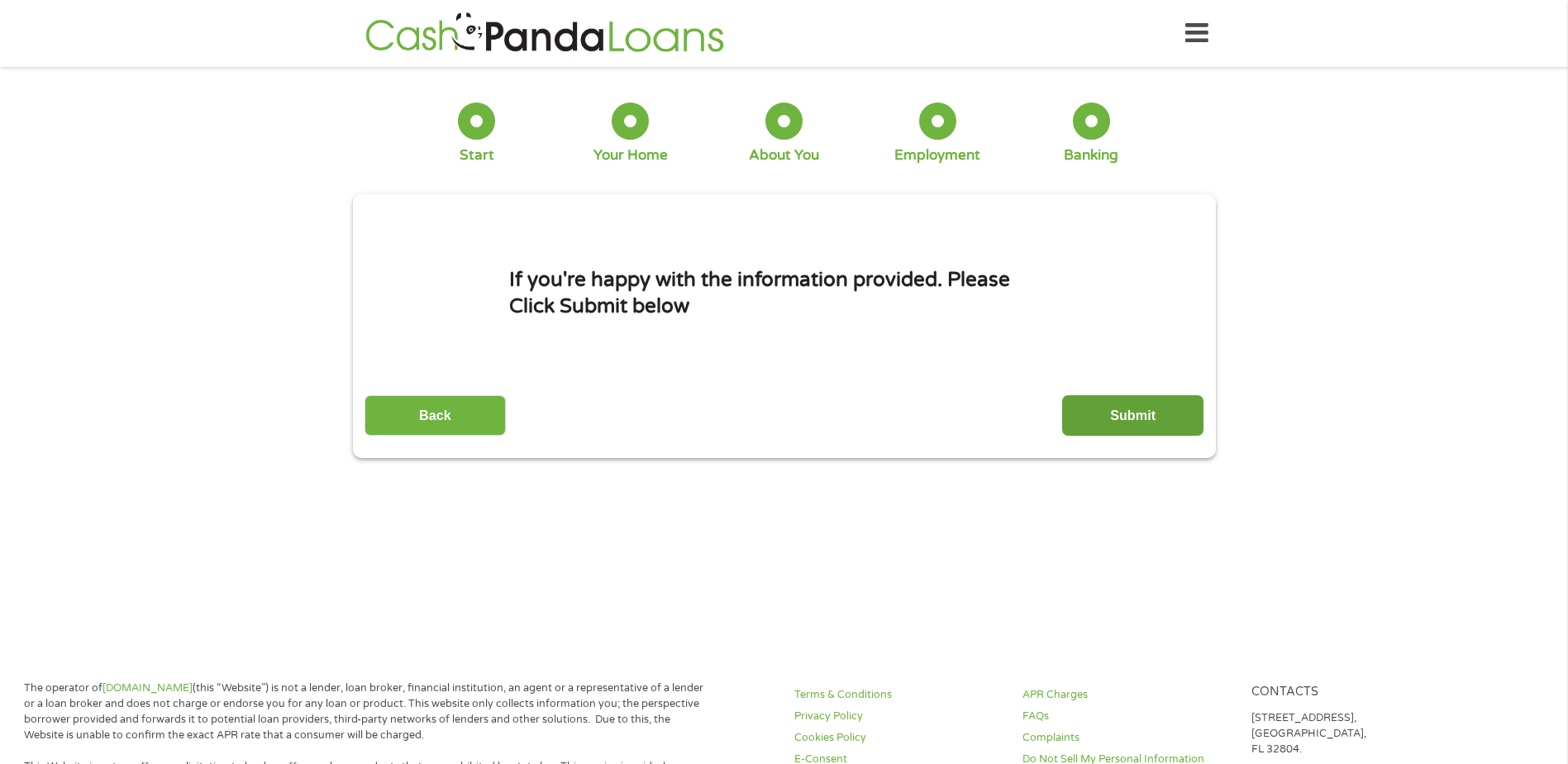
click at [1127, 417] on input "Submit" at bounding box center [1133, 415] width 141 height 40
